Goal: Find specific page/section: Find specific page/section

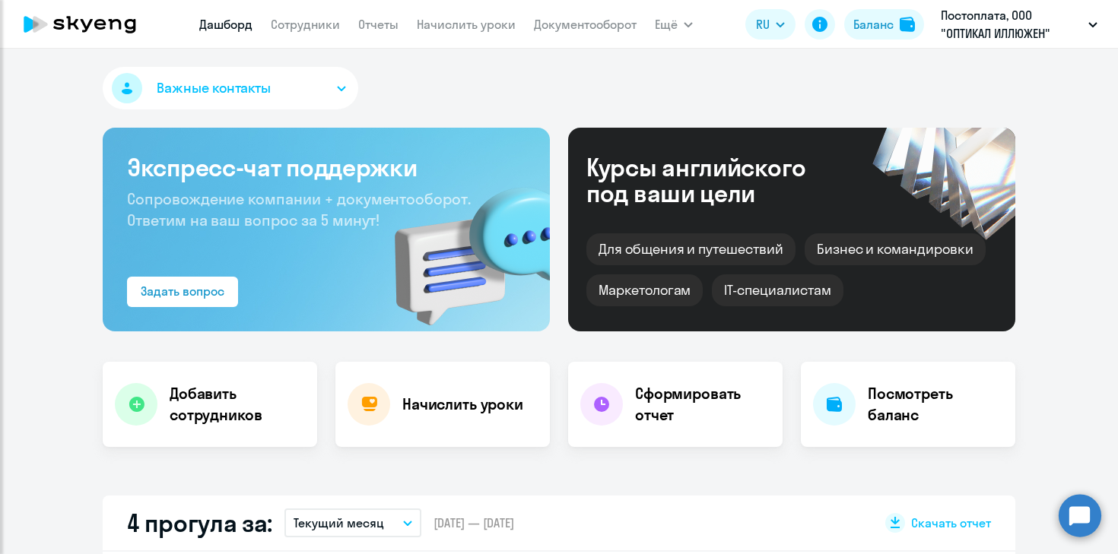
select select "30"
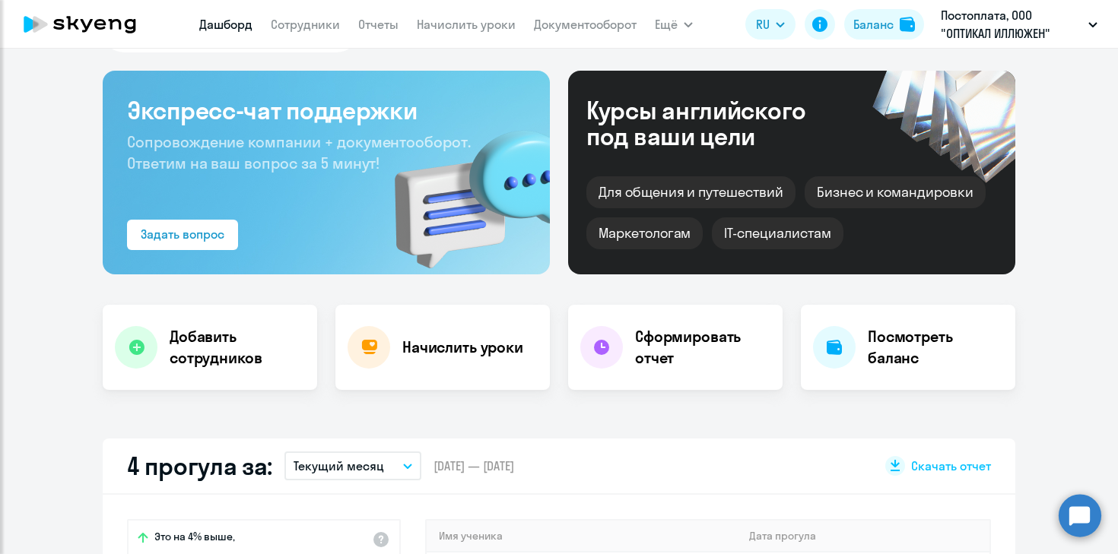
scroll to position [69, 0]
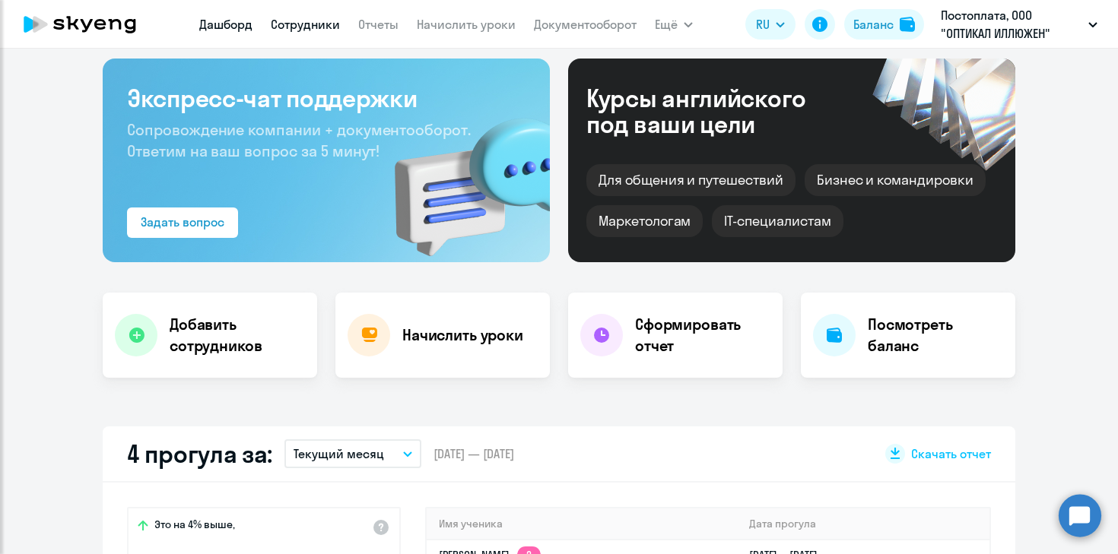
click at [305, 24] on link "Сотрудники" at bounding box center [305, 24] width 69 height 15
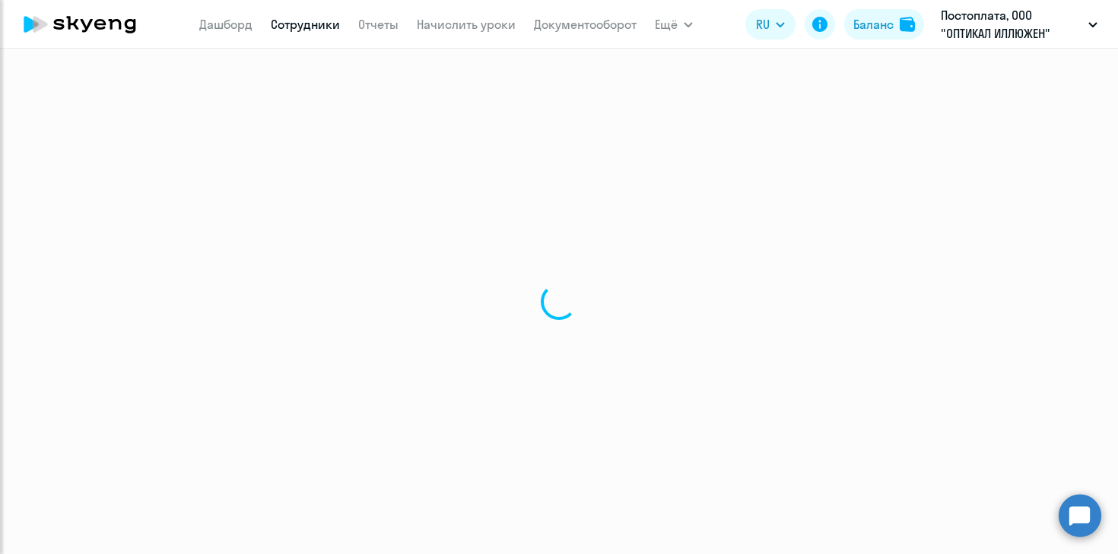
select select "30"
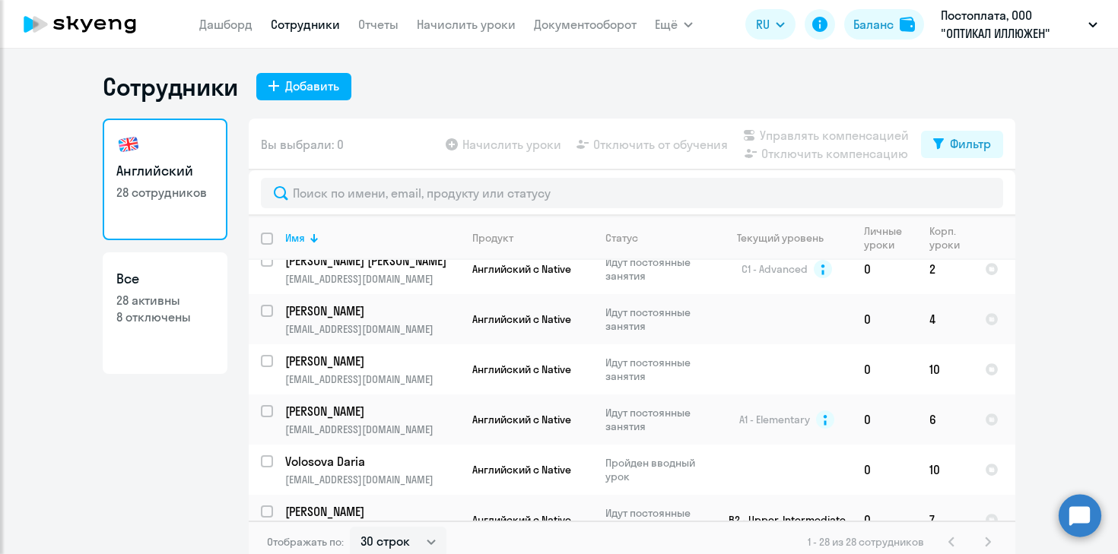
scroll to position [1134, 0]
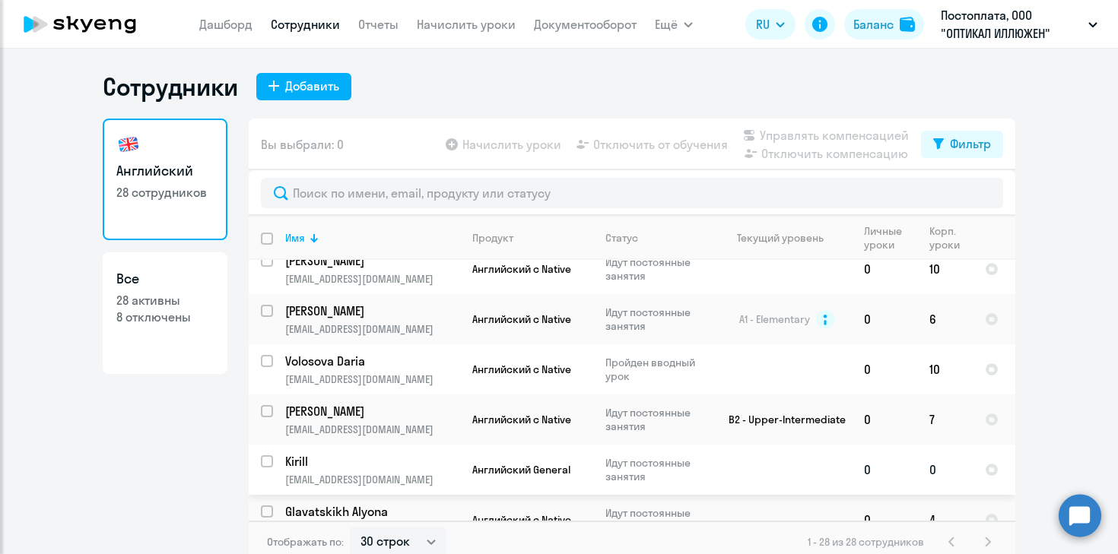
click at [293, 453] on p "Kirill" at bounding box center [371, 461] width 172 height 17
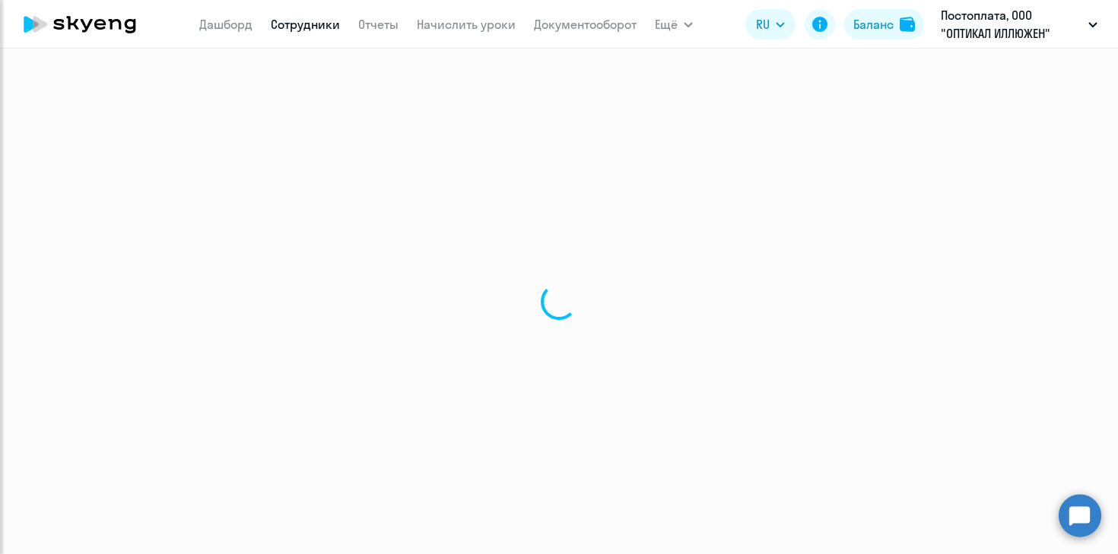
select select "english"
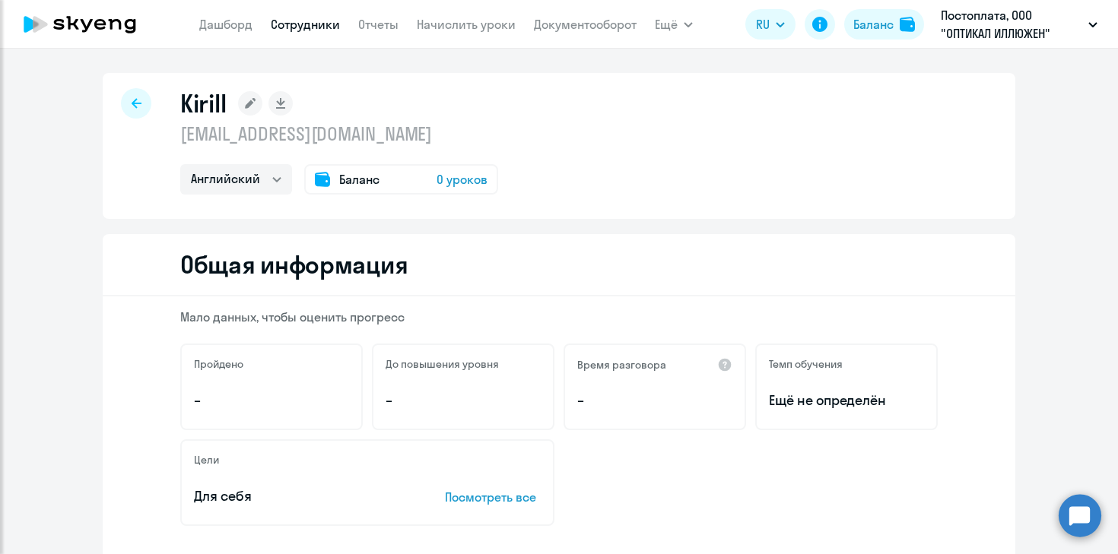
drag, startPoint x: 227, startPoint y: 105, endPoint x: 156, endPoint y: 100, distance: 71.7
click at [155, 100] on div "Kirill [EMAIL_ADDRESS][DOMAIN_NAME] Английский Баланс 0 уроков" at bounding box center [559, 146] width 912 height 146
copy h1 "Kirill"
